Goal: Transaction & Acquisition: Purchase product/service

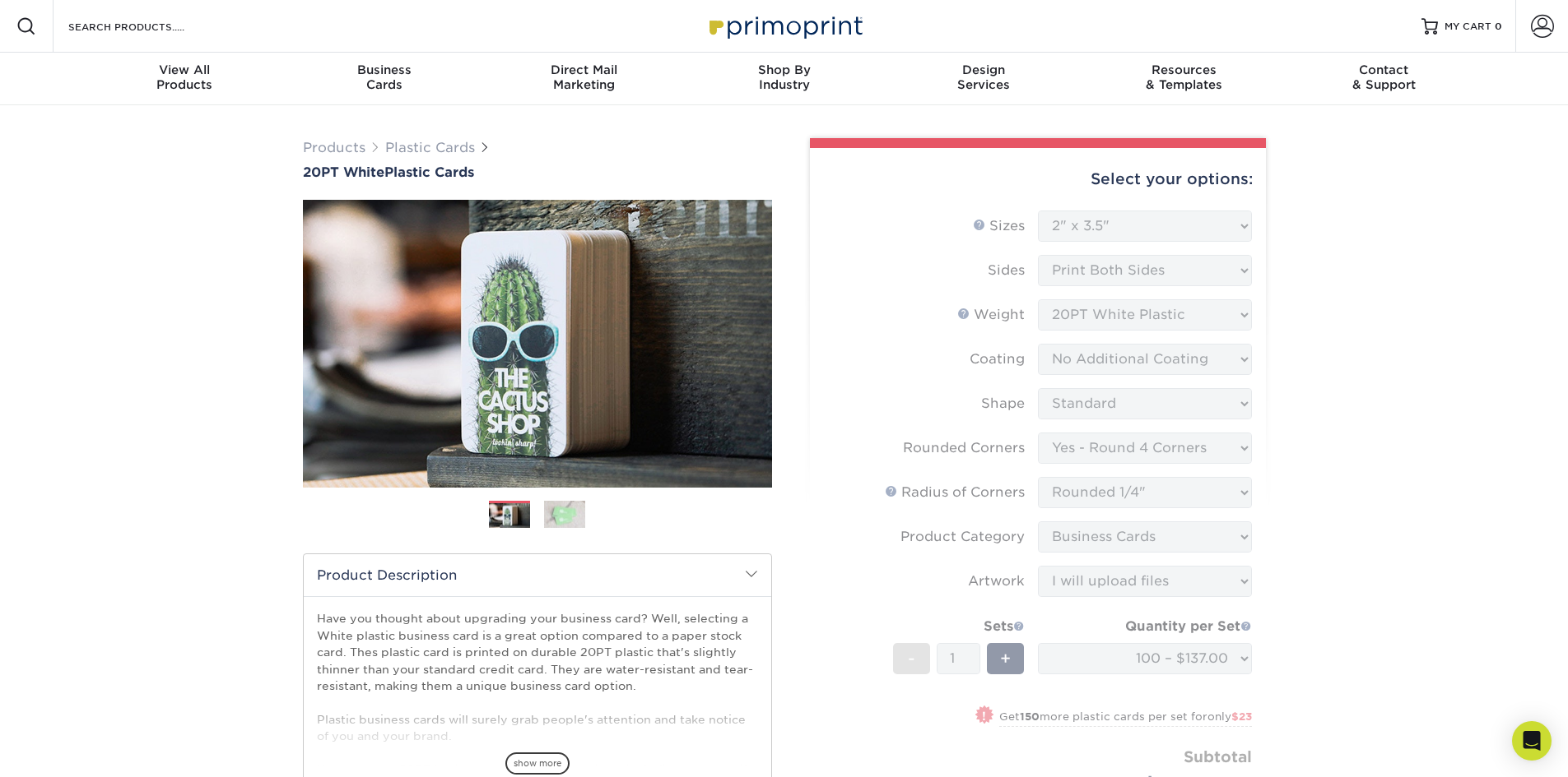
select select "2.00x3.50"
select select "7672df9e-0e0a-464d-8e1f-920c575e4da3"
select select "479fbfe7-6a0c-4895-8c9a-81739b7486c9"
select select "3b5148f1-0588-4f88-a218-97bcfdce65c1"
select select "upload"
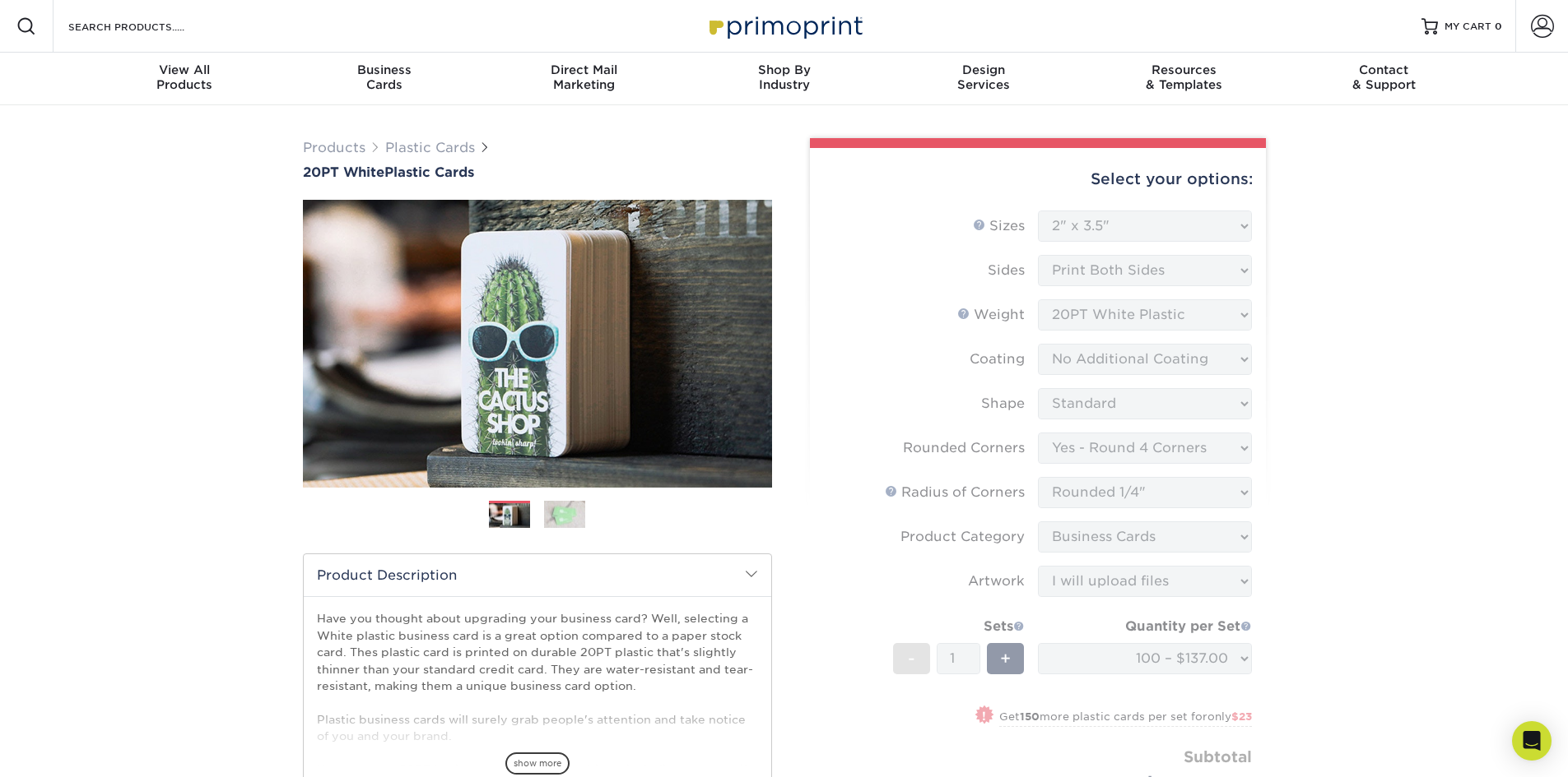
select select "f2b620cf-20ce-43f8-8f8b-9fe4bf232692"
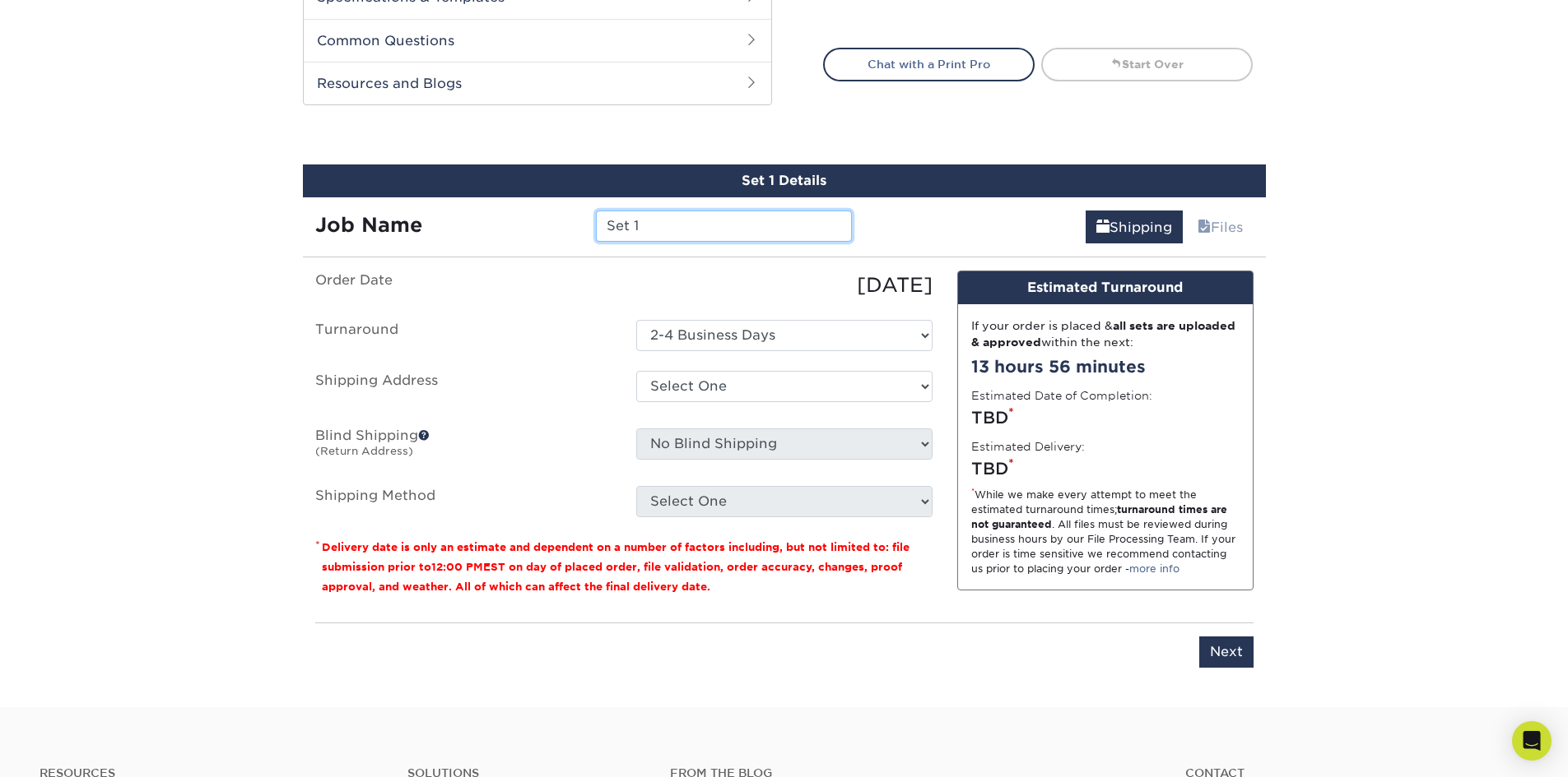
click at [788, 226] on input "Set 1" at bounding box center [724, 225] width 256 height 31
click at [745, 388] on select "Select One + Add New Address - Login" at bounding box center [784, 386] width 296 height 31
select select "newaddress"
click at [636, 371] on select "Select One + Add New Address - Login" at bounding box center [784, 386] width 296 height 31
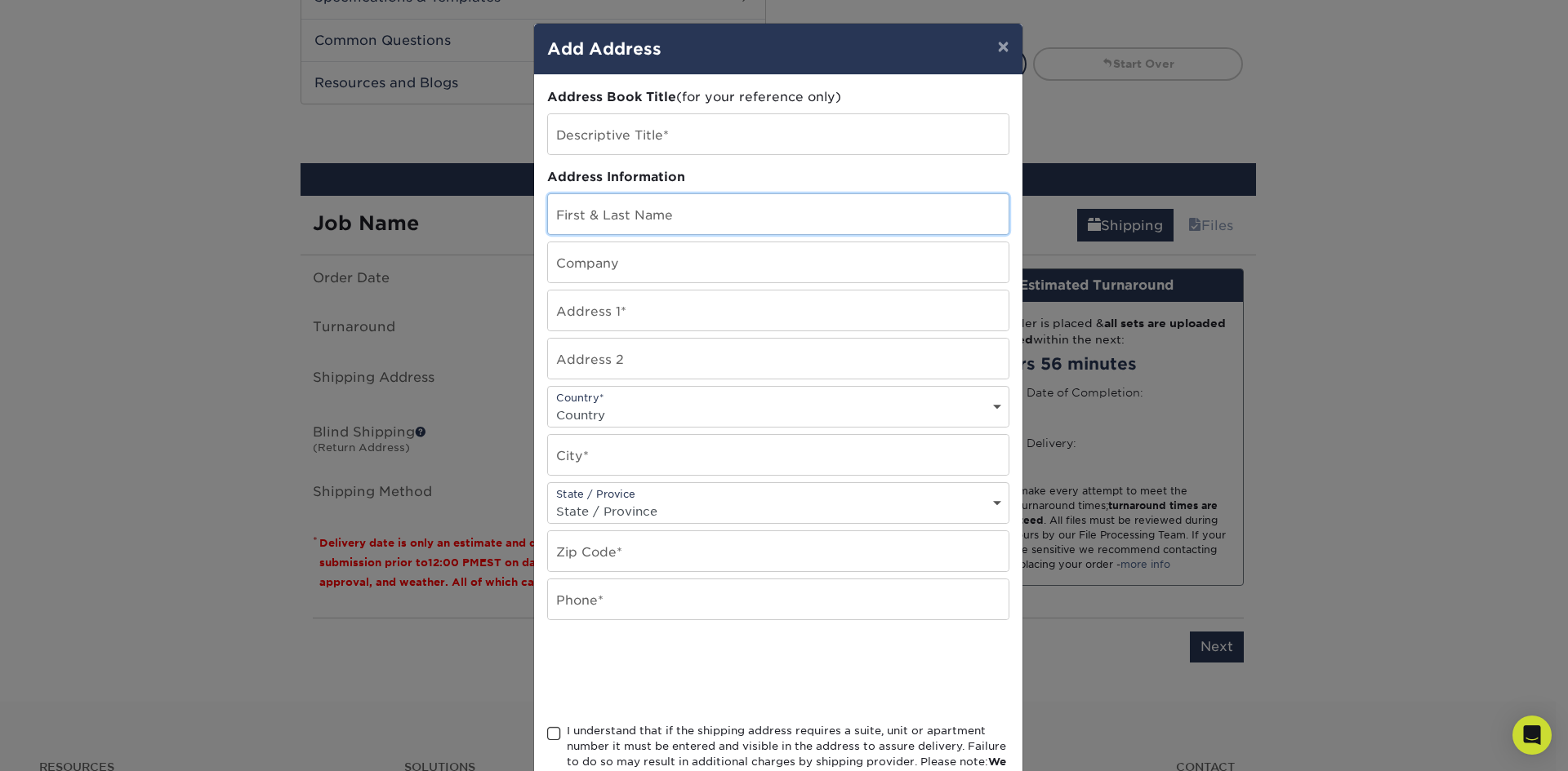
click at [652, 213] on input "text" at bounding box center [778, 214] width 461 height 40
type input "[PERSON_NAME]"
type input "[STREET_ADDRESS]"
type input "[PERSON_NAME]"
select select "[GEOGRAPHIC_DATA]"
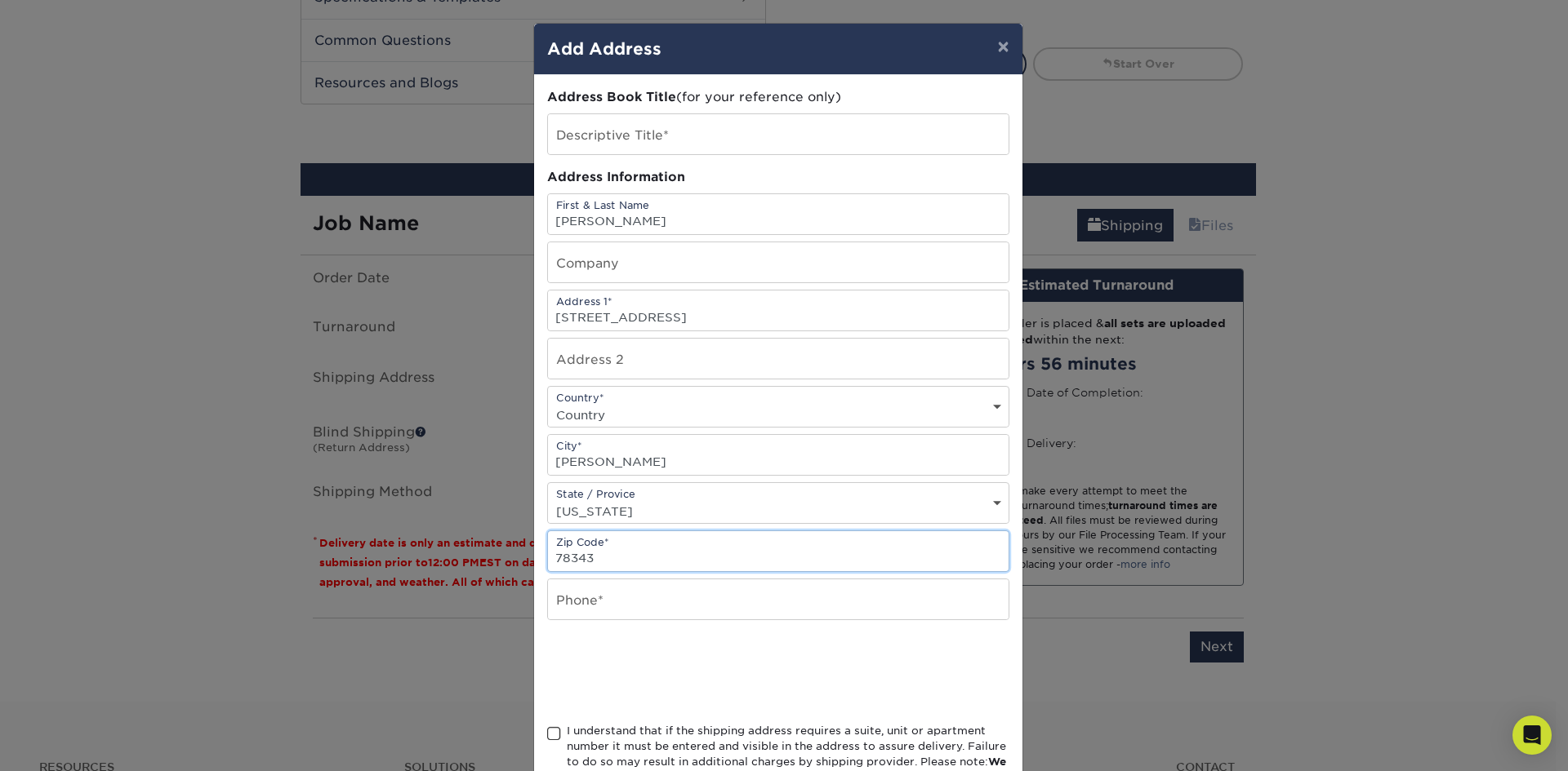
type input "78343"
click at [669, 606] on input "text" at bounding box center [778, 599] width 461 height 40
type input "3617240840"
click at [535, 735] on div "Address Book Title (for your reference only) Descriptive Title* Address Informa…" at bounding box center [778, 440] width 489 height 731
click at [547, 737] on span at bounding box center [553, 734] width 14 height 16
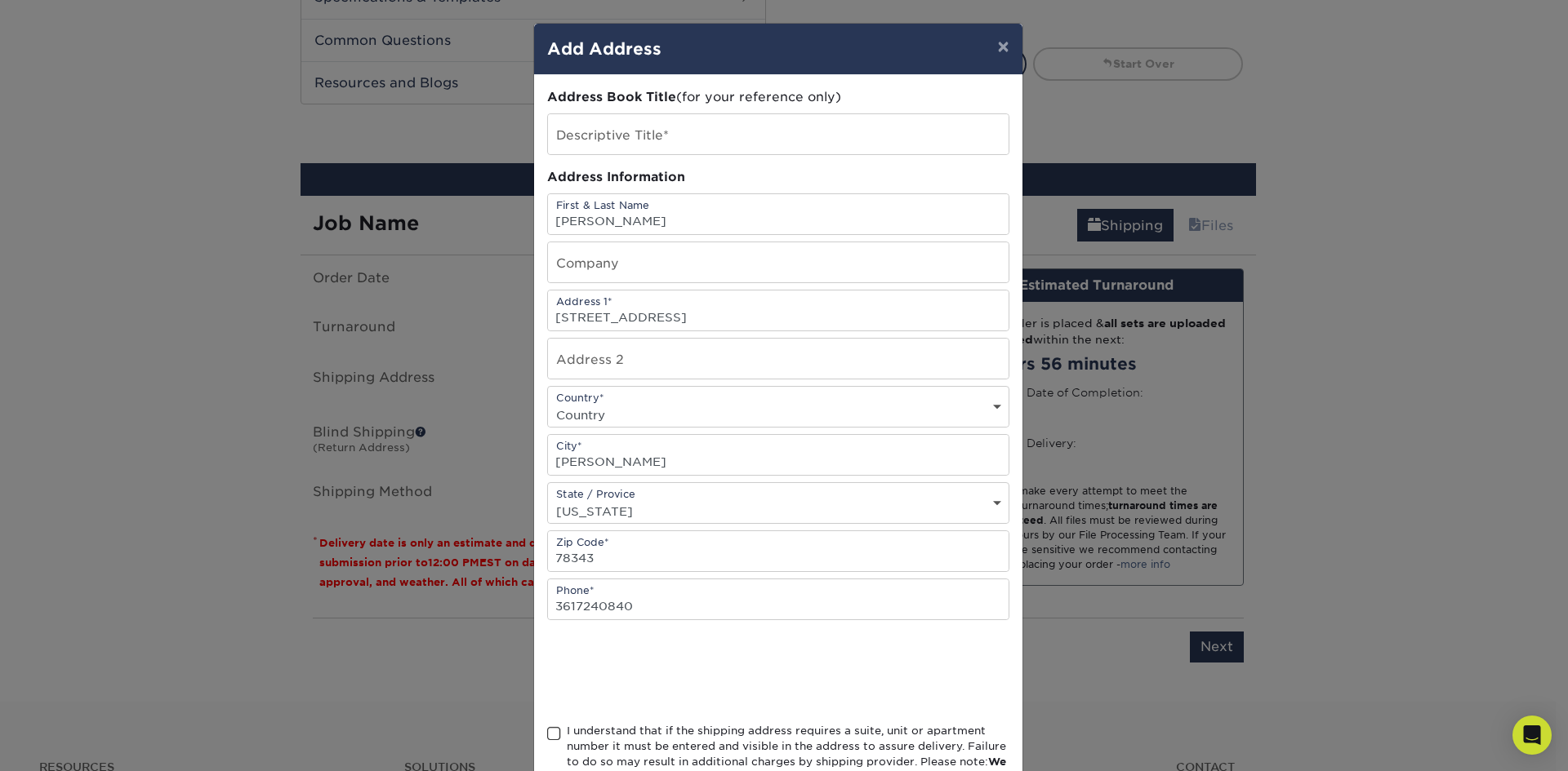
click at [0, 0] on input "I understand that if the shipping address requires a suite, unit or apartment n…" at bounding box center [0, 0] width 0 height 0
click at [934, 655] on div at bounding box center [778, 672] width 462 height 64
click at [711, 134] on input "text" at bounding box center [778, 134] width 461 height 40
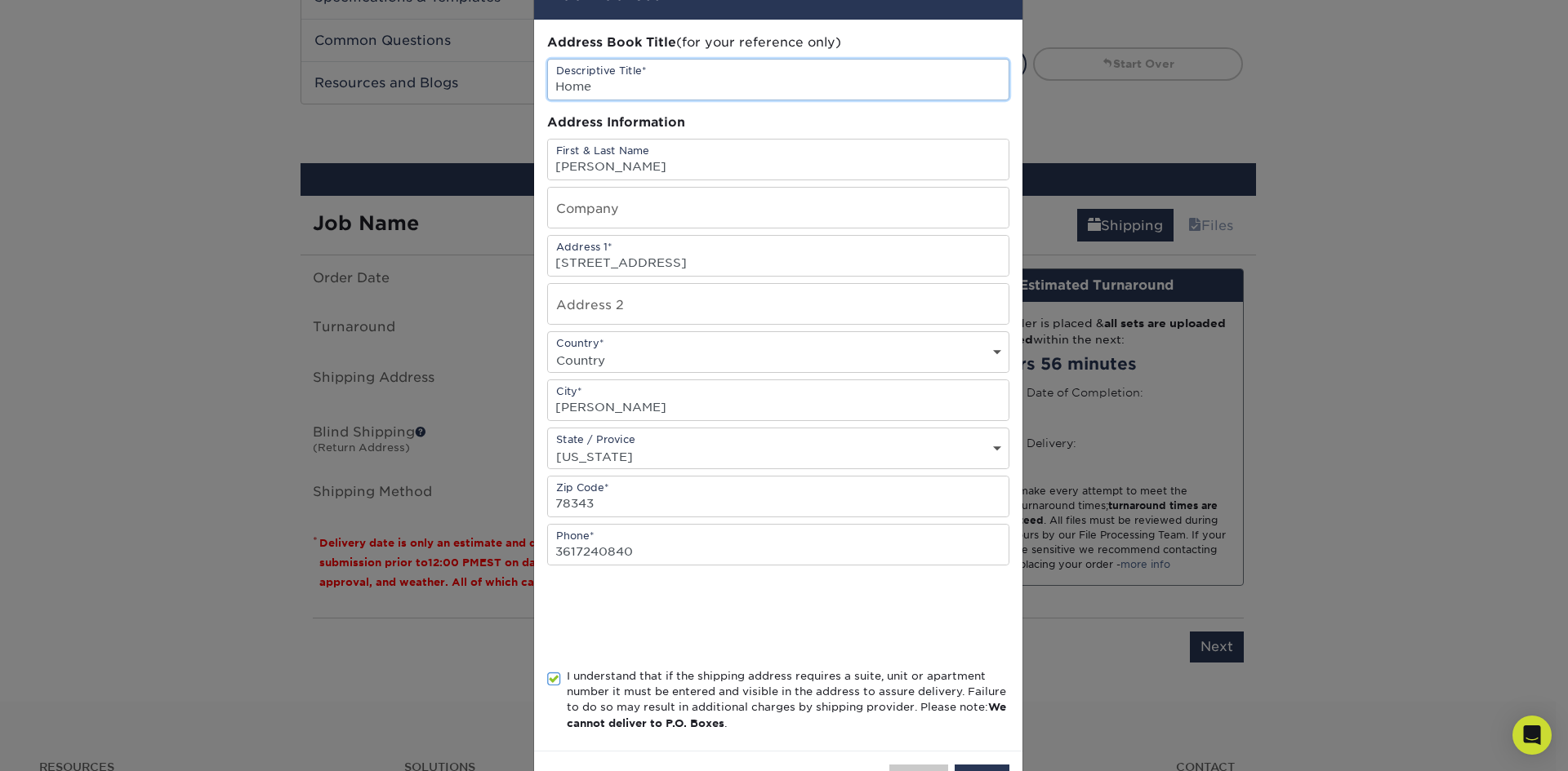
scroll to position [116, 0]
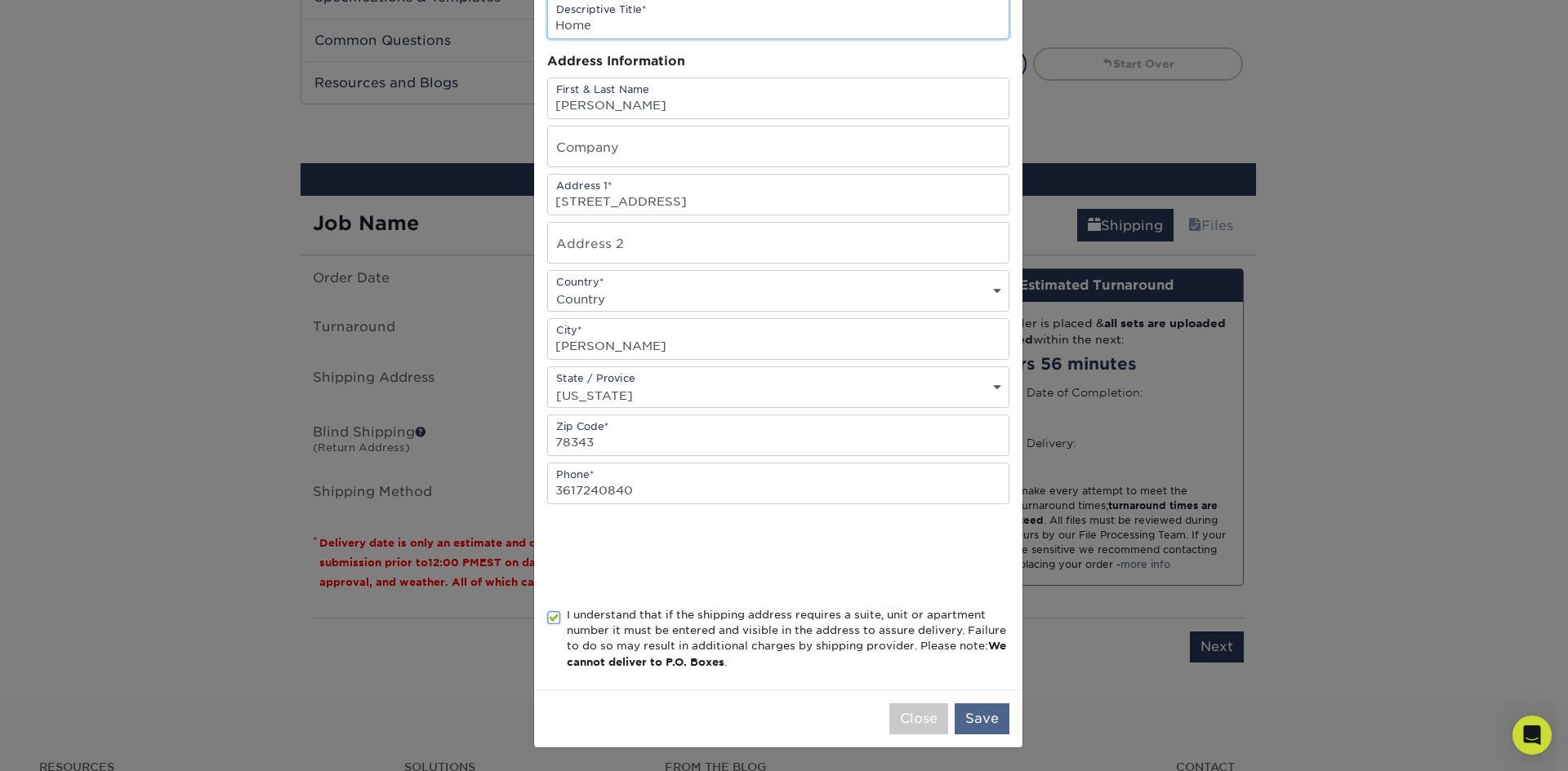
type input "Home"
click at [964, 724] on button "Save" at bounding box center [982, 719] width 54 height 31
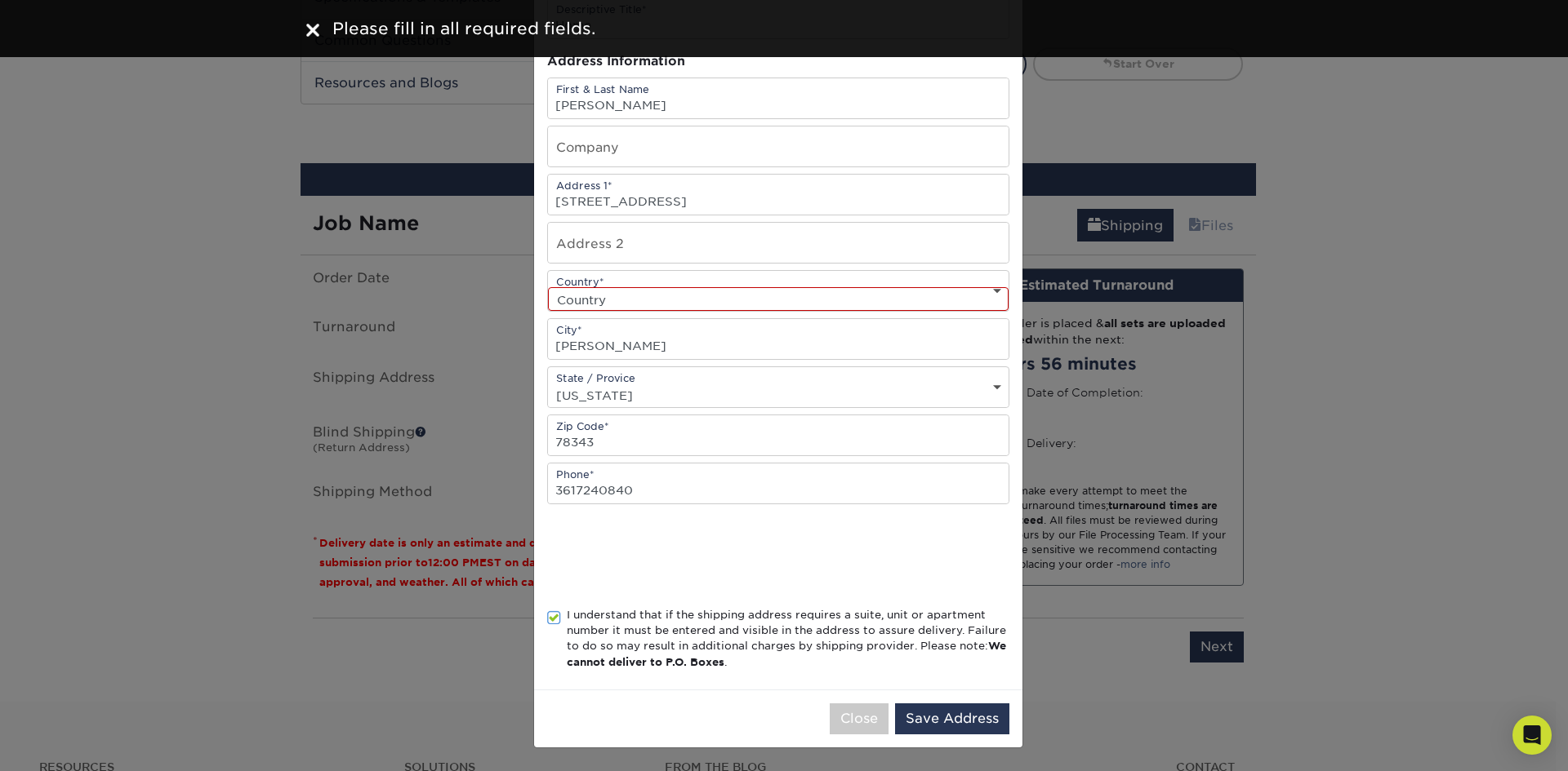
click at [667, 295] on select "Country [GEOGRAPHIC_DATA] [GEOGRAPHIC_DATA] ----------------------------- [GEOG…" at bounding box center [778, 298] width 461 height 23
select select "US"
click at [548, 287] on select "Country [GEOGRAPHIC_DATA] [GEOGRAPHIC_DATA] ----------------------------- [GEOG…" at bounding box center [778, 298] width 461 height 23
click at [936, 706] on button "Save Address" at bounding box center [952, 719] width 114 height 31
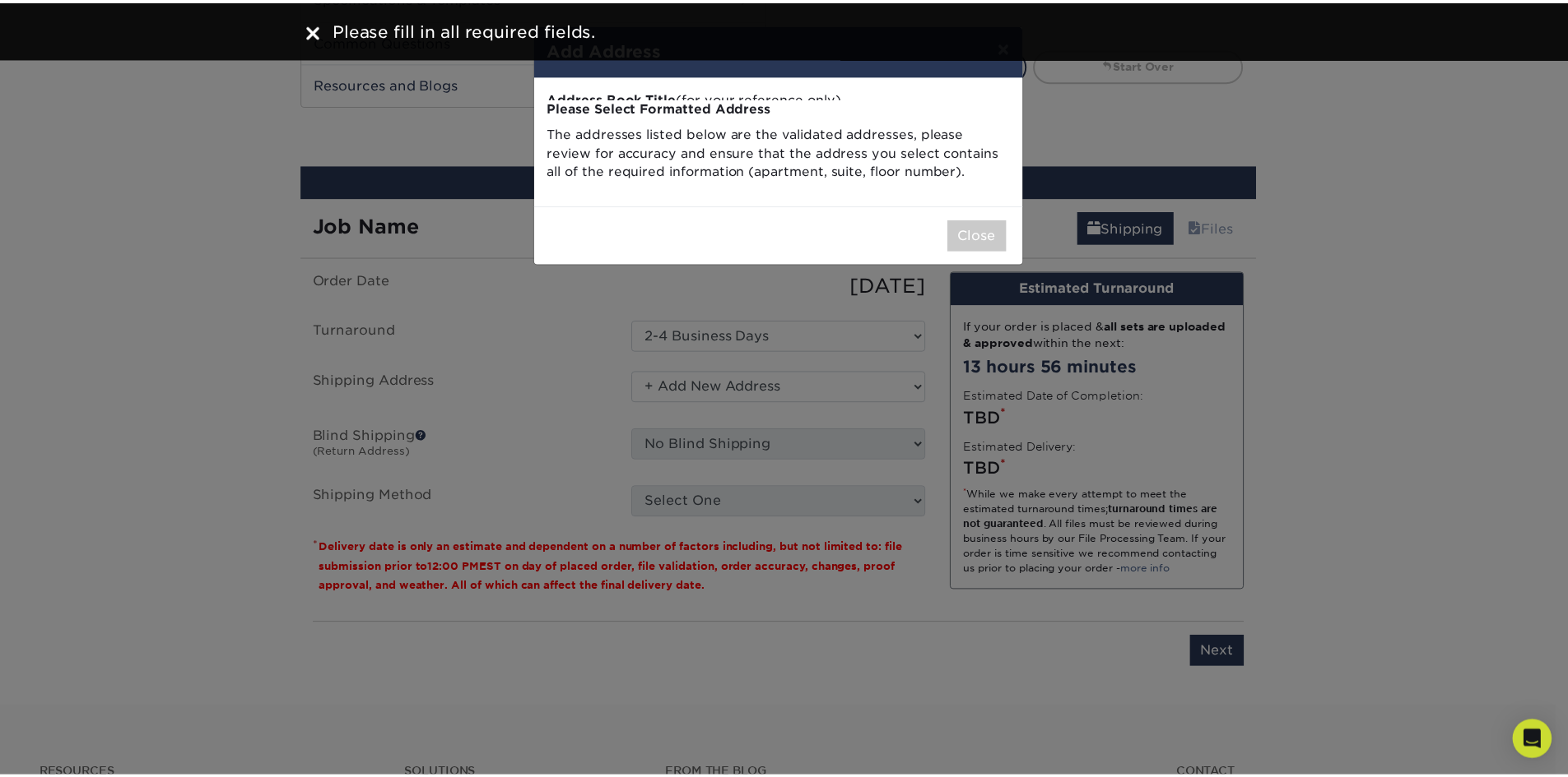
scroll to position [0, 0]
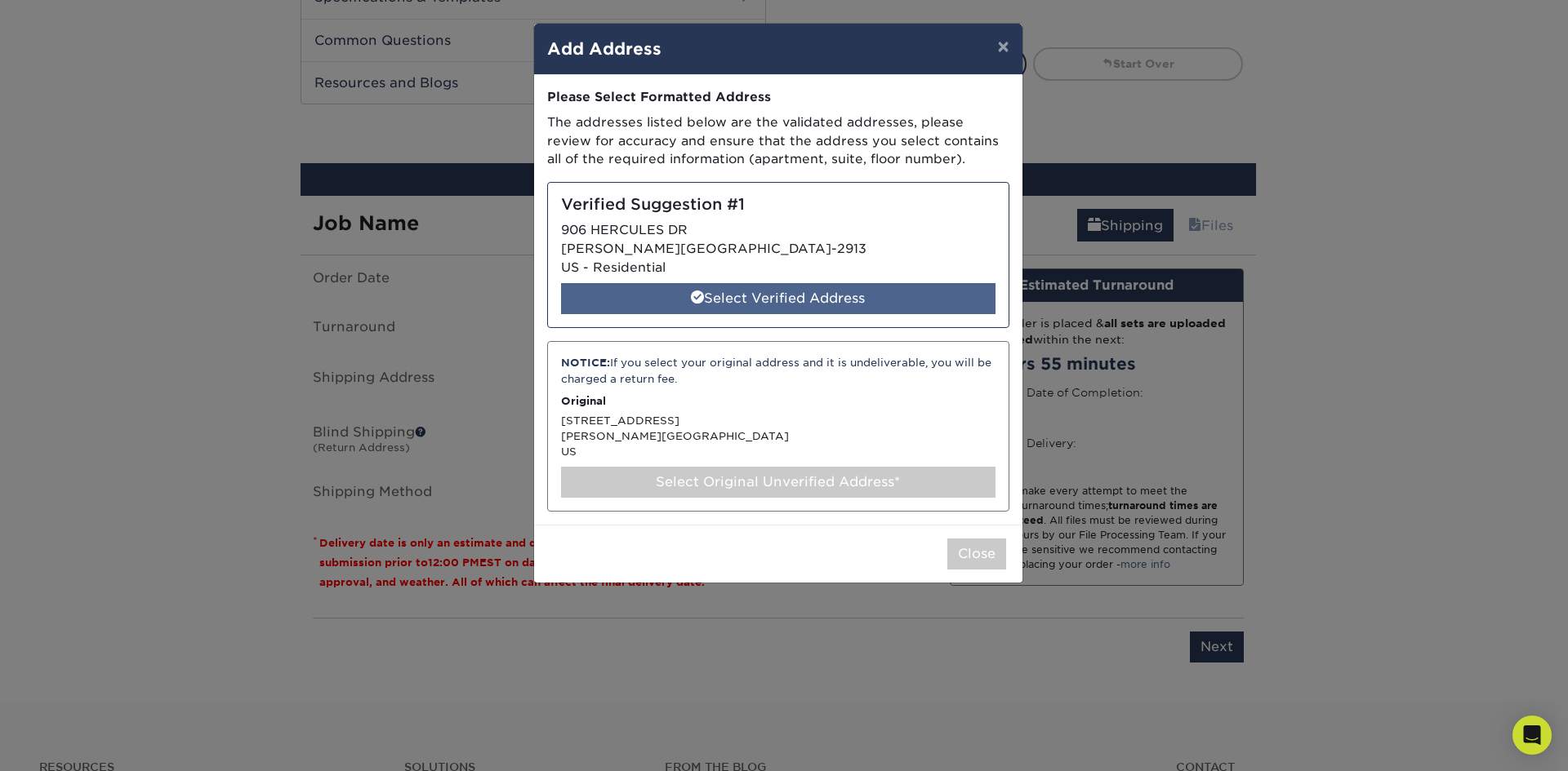
click at [778, 305] on div "Select Verified Address" at bounding box center [778, 298] width 434 height 31
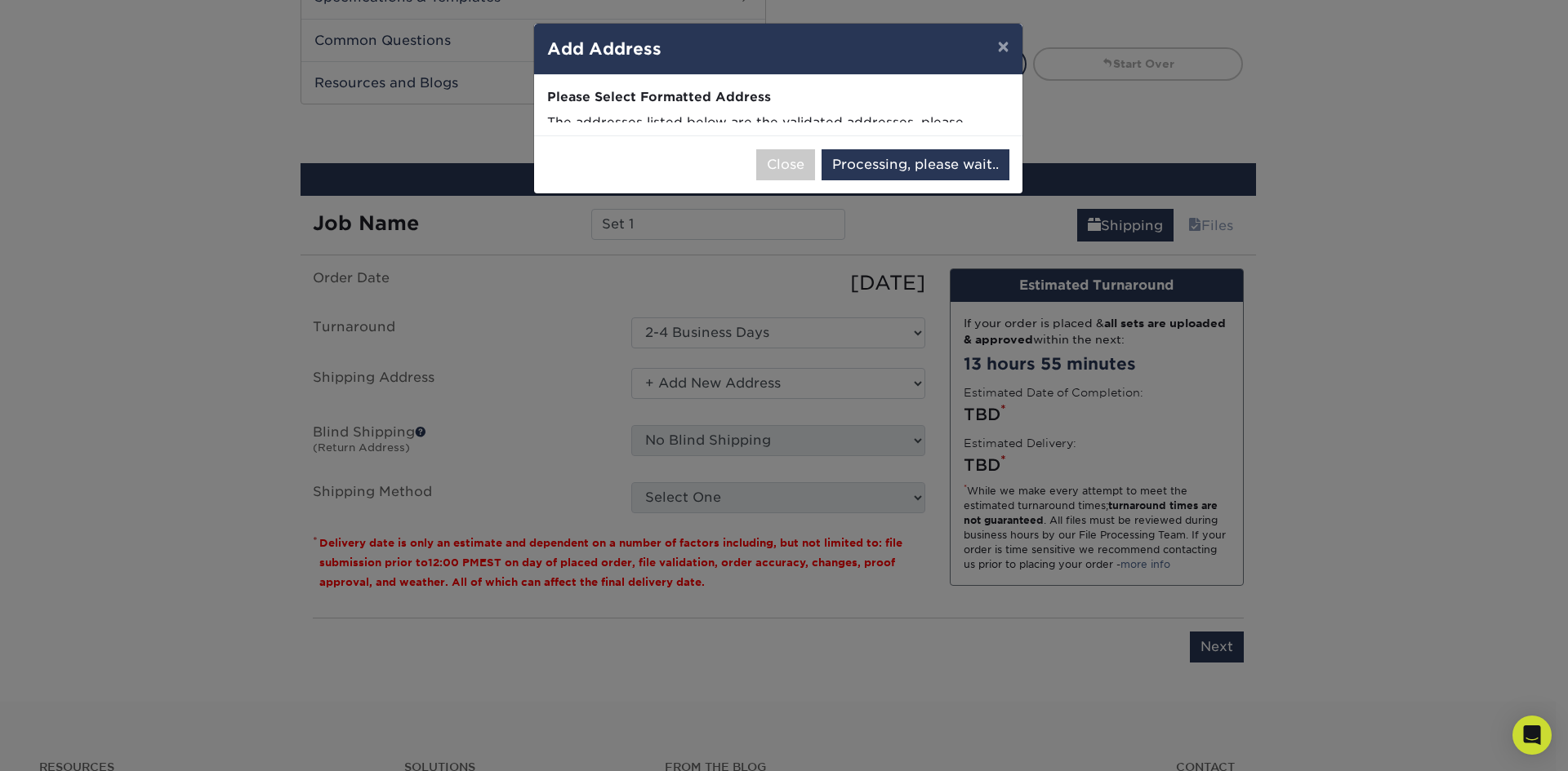
select select "285337"
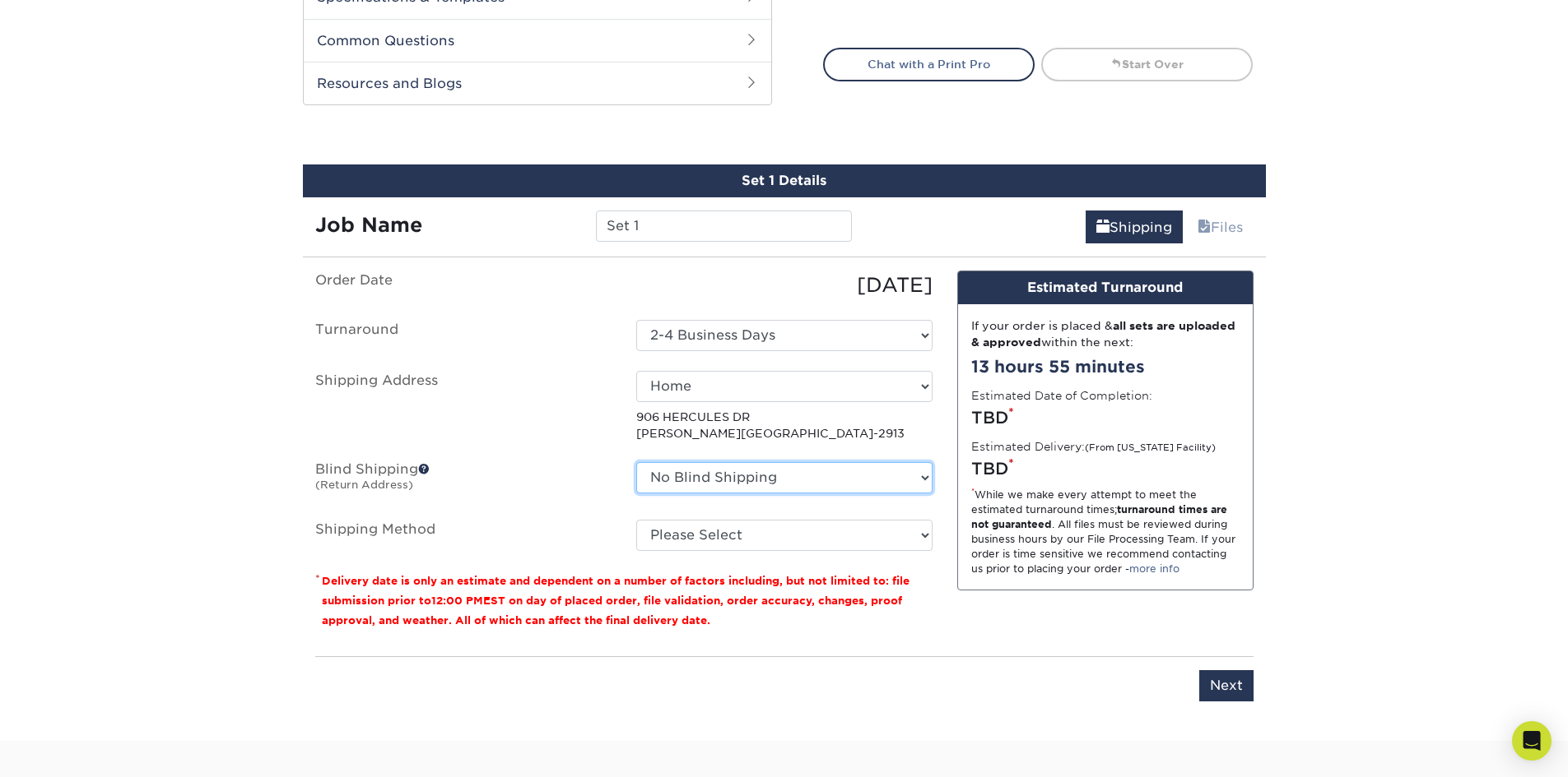
click at [772, 471] on select "No Blind Shipping + Add New Address" at bounding box center [784, 477] width 296 height 31
click at [576, 445] on ul "Order Date [DATE] [GEOGRAPHIC_DATA] Select One 2-4 Business Days Shipping Addre…" at bounding box center [624, 410] width 617 height 280
click at [719, 523] on select "Please Select Ground Shipping (+$7.84) 3 Day Shipping Service (+$24.40) 2 Day A…" at bounding box center [784, 535] width 296 height 31
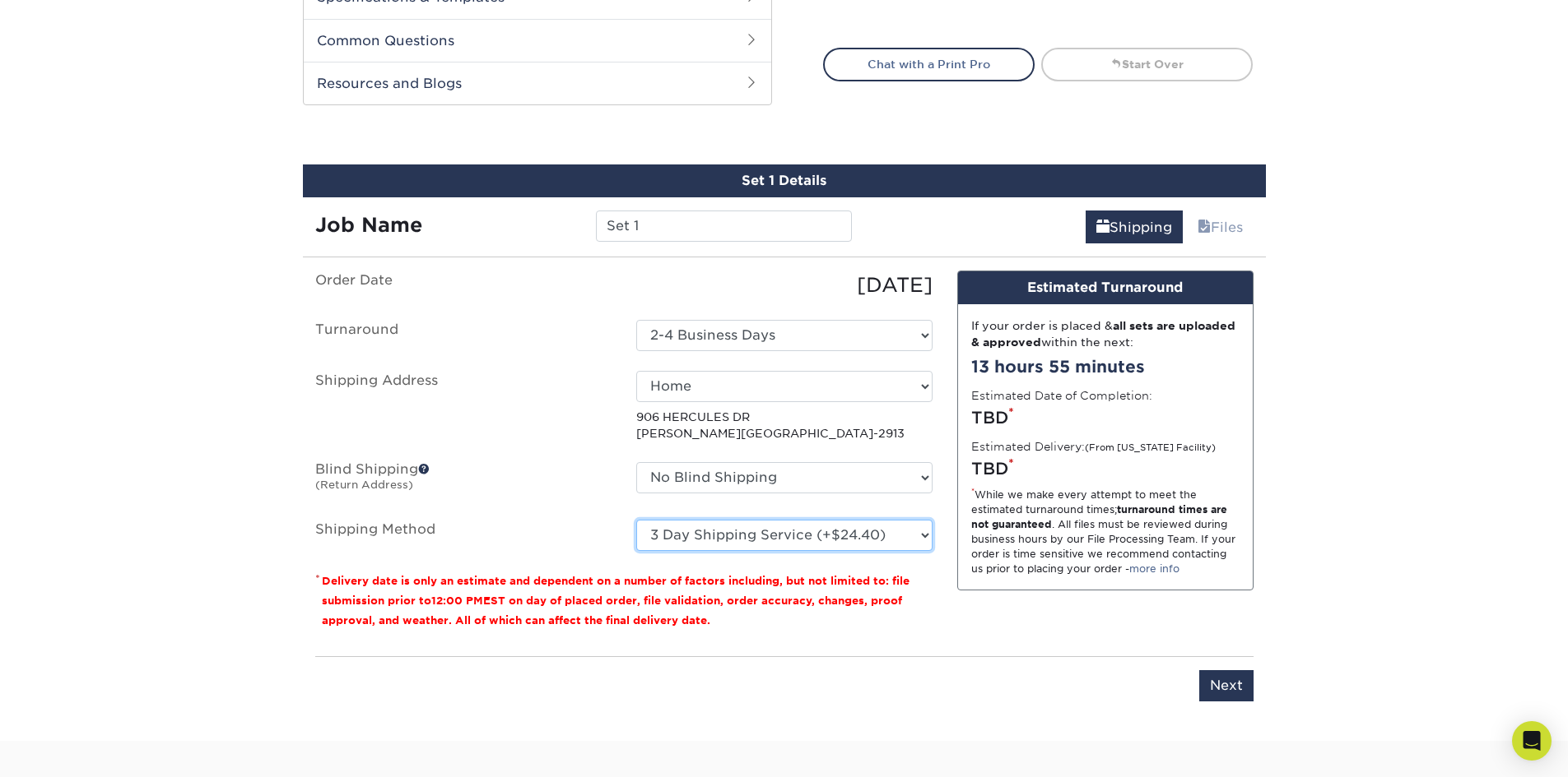
click at [636, 520] on select "Please Select Ground Shipping (+$7.84) 3 Day Shipping Service (+$24.40) 2 Day A…" at bounding box center [784, 535] width 296 height 31
click at [975, 603] on div "Design Estimated Turnaround If your order is placed & all sets are uploaded & a…" at bounding box center [1105, 456] width 321 height 372
click at [878, 537] on select "Please Select Ground Shipping (+$7.84) 3 Day Shipping Service (+$24.40) 2 Day A…" at bounding box center [784, 535] width 296 height 31
click at [636, 520] on select "Please Select Ground Shipping (+$7.84) 3 Day Shipping Service (+$24.40) 2 Day A…" at bounding box center [784, 535] width 296 height 31
click at [1336, 468] on div "Products Plastic Cards 20PT White Plastic Cards Previous Next and" at bounding box center [784, 17] width 1568 height 1448
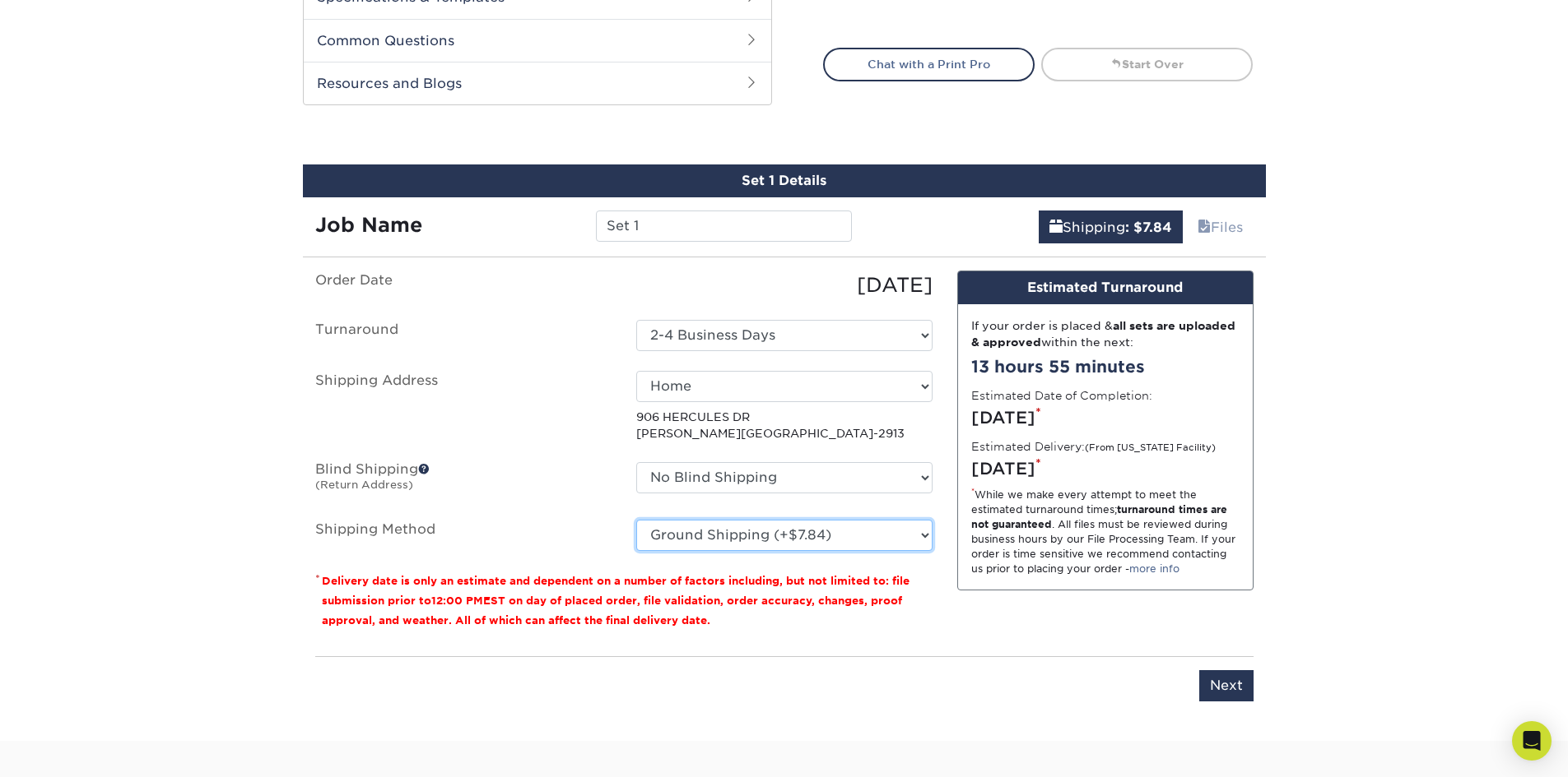
click at [796, 541] on select "Please Select Ground Shipping (+$7.84) 3 Day Shipping Service (+$24.40) 2 Day A…" at bounding box center [784, 535] width 296 height 31
click at [636, 520] on select "Please Select Ground Shipping (+$7.84) 3 Day Shipping Service (+$24.40) 2 Day A…" at bounding box center [784, 535] width 296 height 31
click at [801, 531] on select "Please Select Ground Shipping (+$7.84) 3 Day Shipping Service (+$24.40) 2 Day A…" at bounding box center [784, 535] width 296 height 31
click at [636, 520] on select "Please Select Ground Shipping (+$7.84) 3 Day Shipping Service (+$24.40) 2 Day A…" at bounding box center [784, 535] width 296 height 31
click at [808, 537] on select "Please Select Ground Shipping (+$7.84) 3 Day Shipping Service (+$24.40) 2 Day A…" at bounding box center [784, 535] width 296 height 31
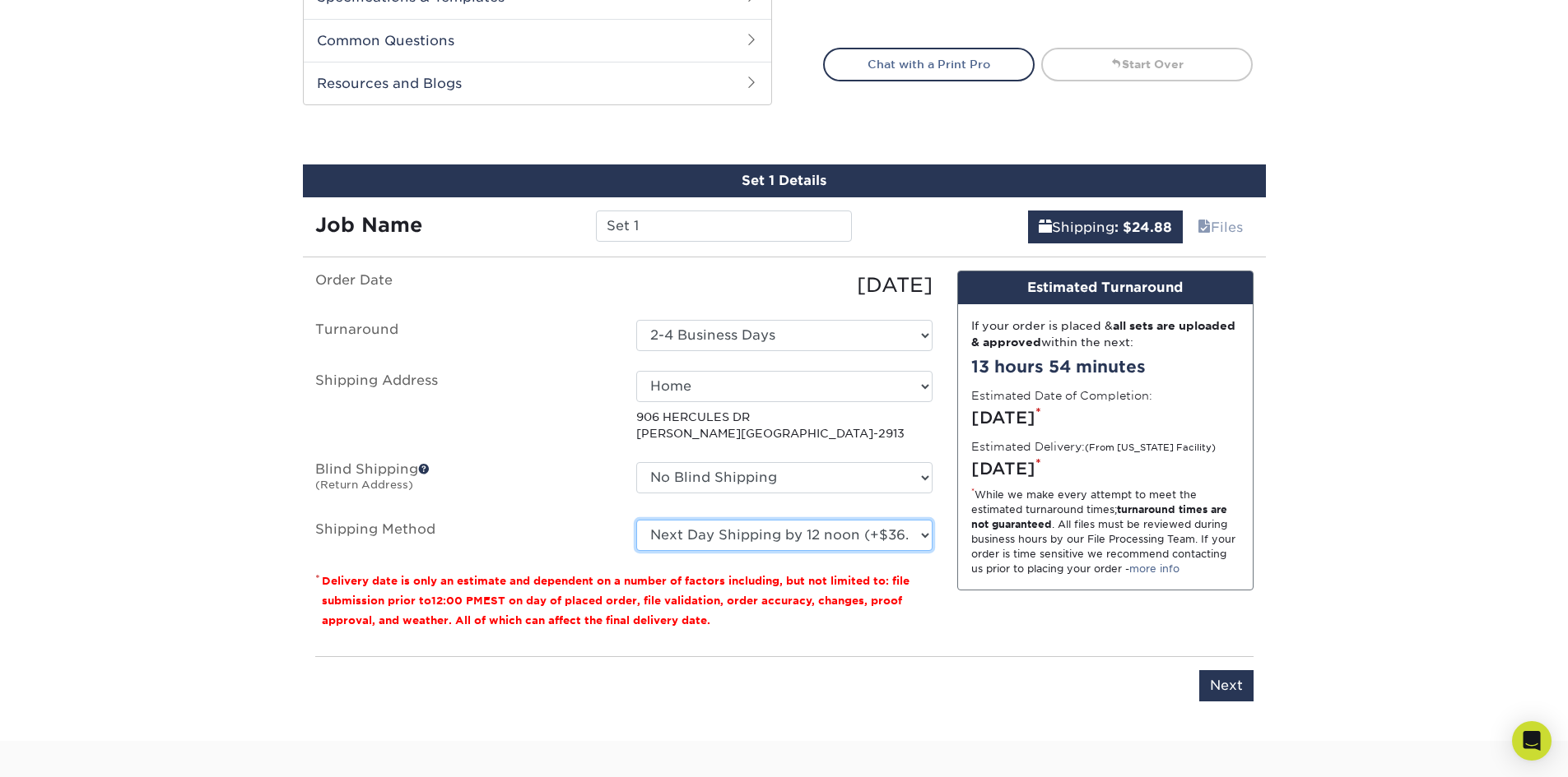
click at [636, 520] on select "Please Select Ground Shipping (+$7.84) 3 Day Shipping Service (+$24.40) 2 Day A…" at bounding box center [784, 535] width 296 height 31
click at [795, 541] on select "Please Select Ground Shipping (+$7.84) 3 Day Shipping Service (+$24.40) 2 Day A…" at bounding box center [784, 535] width 296 height 31
select select "03"
click at [636, 520] on select "Please Select Ground Shipping (+$7.84) 3 Day Shipping Service (+$24.40) 2 Day A…" at bounding box center [784, 535] width 296 height 31
click at [1255, 472] on div "Design Estimated Turnaround If your order is placed & all sets are uploaded & a…" at bounding box center [1105, 456] width 321 height 372
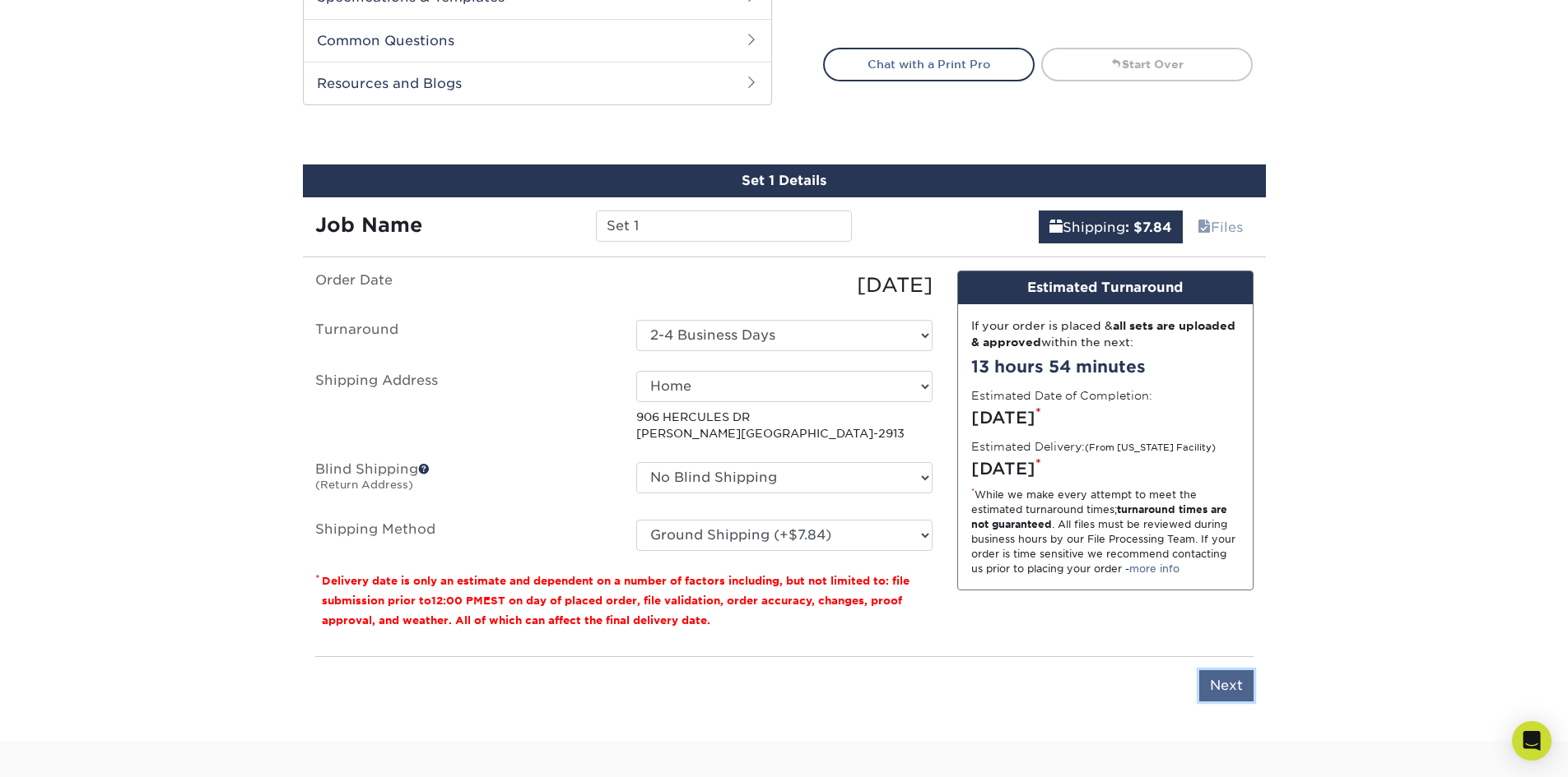
click at [1233, 677] on input "Next" at bounding box center [1226, 686] width 55 height 31
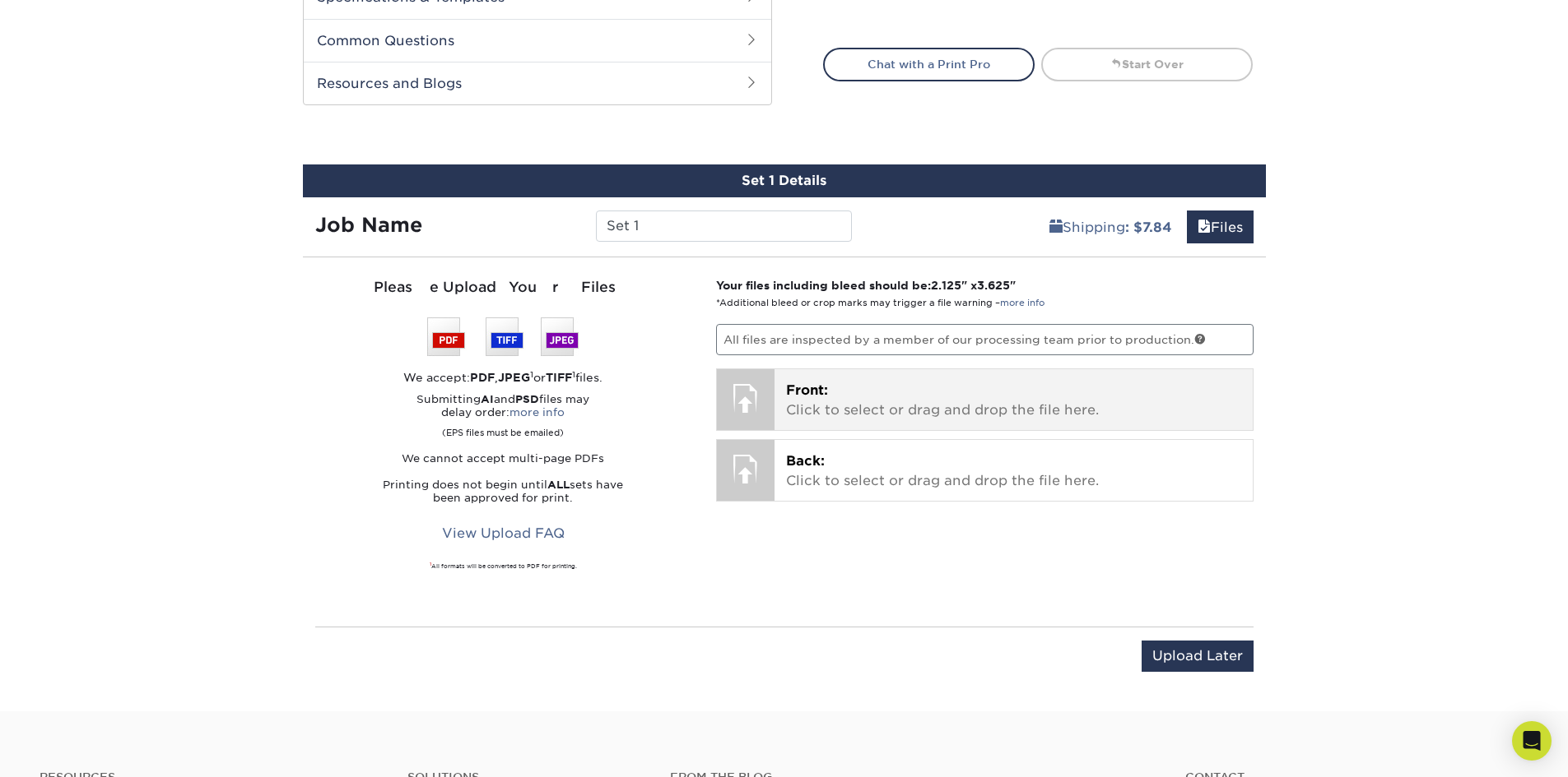
click at [822, 404] on p "Front: Click to select or drag and drop the file here." at bounding box center [1013, 401] width 455 height 40
